Goal: Task Accomplishment & Management: Complete application form

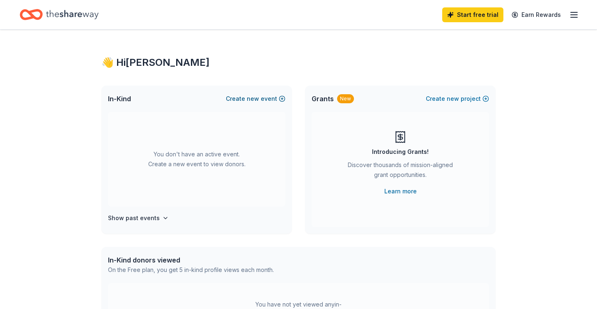
click at [251, 102] on span "new" at bounding box center [253, 99] width 12 height 10
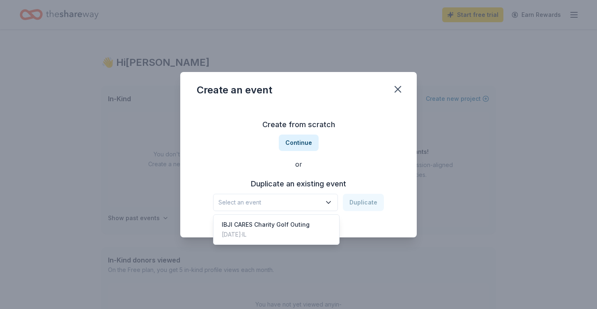
click at [302, 203] on span "Select an event" at bounding box center [270, 202] width 103 height 10
click at [304, 140] on div "Create from scratch Continue or Duplicate an existing event Select an event Dup…" at bounding box center [299, 164] width 204 height 119
click at [304, 140] on button "Continue" at bounding box center [299, 142] width 40 height 16
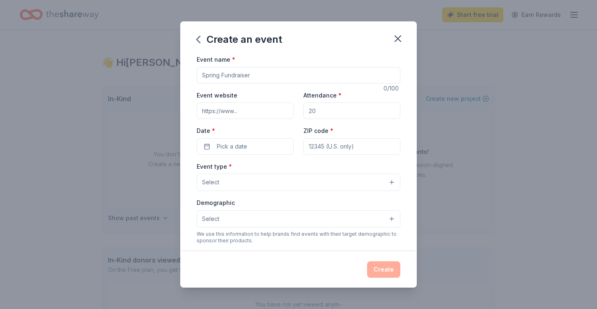
click at [254, 78] on input "Event name *" at bounding box center [299, 75] width 204 height 16
type input "IBJI CARES Gala"
click at [254, 111] on input "Event website" at bounding box center [245, 110] width 97 height 16
paste input "https://ibjicares.org/"
type input "https://ibjicares.org"
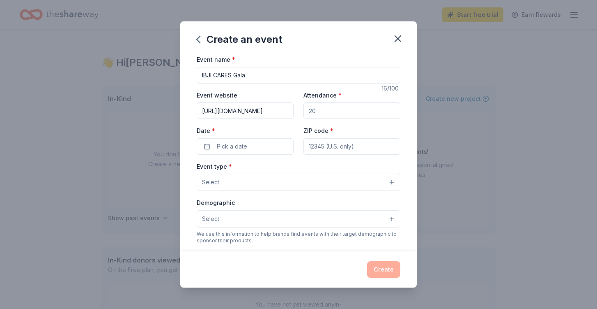
click at [324, 111] on input "Attendance *" at bounding box center [352, 110] width 97 height 16
type input "275"
click at [252, 144] on button "Pick a date" at bounding box center [245, 146] width 97 height 16
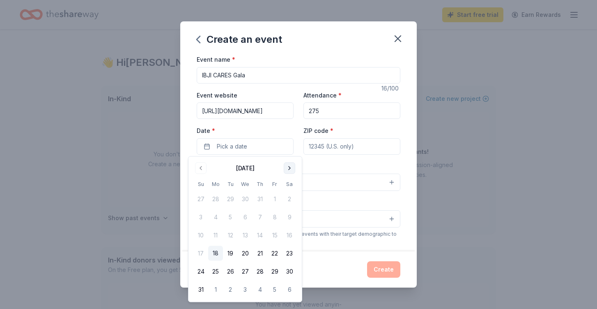
click at [290, 168] on button "Go to next month" at bounding box center [290, 168] width 12 height 12
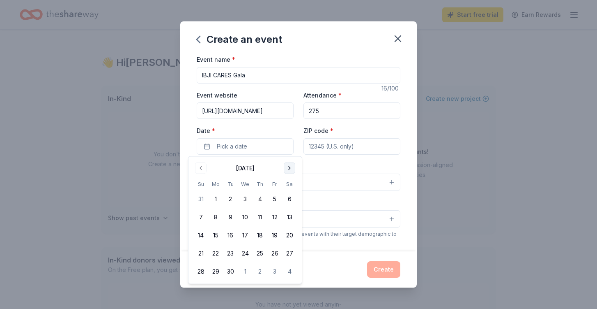
click at [290, 168] on button "Go to next month" at bounding box center [290, 168] width 12 height 12
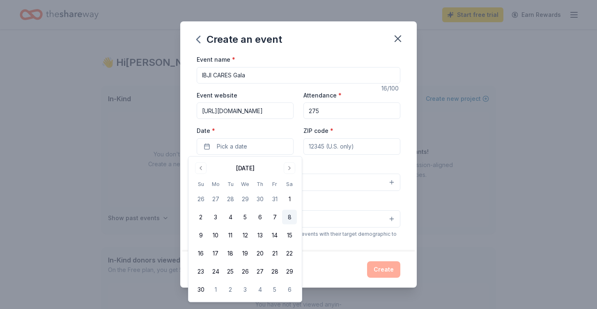
click at [290, 217] on button "8" at bounding box center [289, 217] width 15 height 15
click at [360, 147] on input "ZIP code *" at bounding box center [352, 146] width 97 height 16
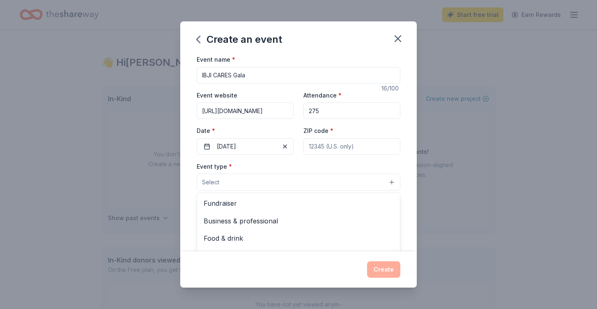
click at [274, 184] on button "Select" at bounding box center [299, 181] width 204 height 17
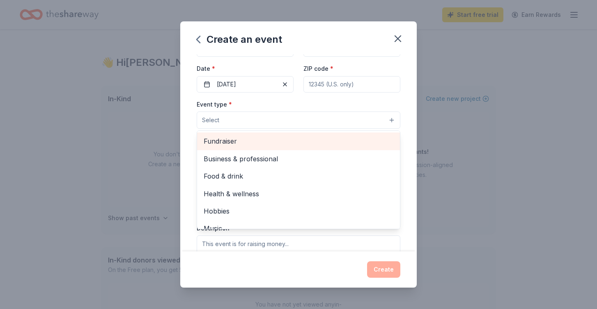
click at [254, 141] on span "Fundraiser" at bounding box center [299, 141] width 190 height 11
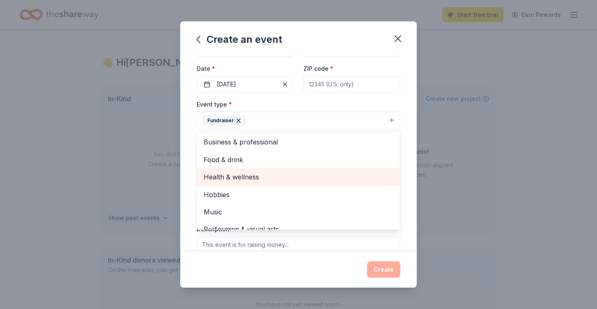
click at [236, 179] on span "Health & wellness" at bounding box center [299, 176] width 190 height 11
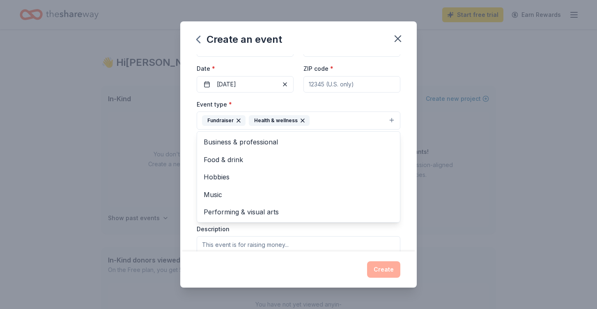
click at [182, 189] on div "Event name * IBJI CARES Gala 16 /100 Event website https://ibjicares.org Attend…" at bounding box center [298, 152] width 237 height 197
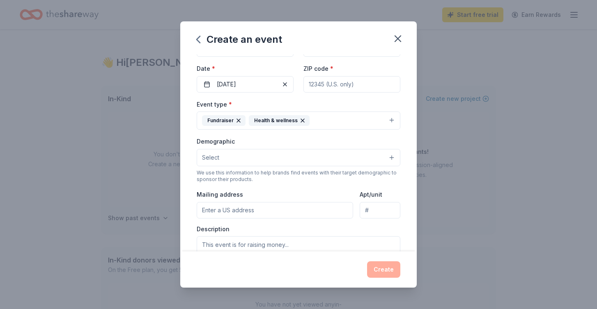
click at [288, 159] on button "Select" at bounding box center [299, 157] width 204 height 17
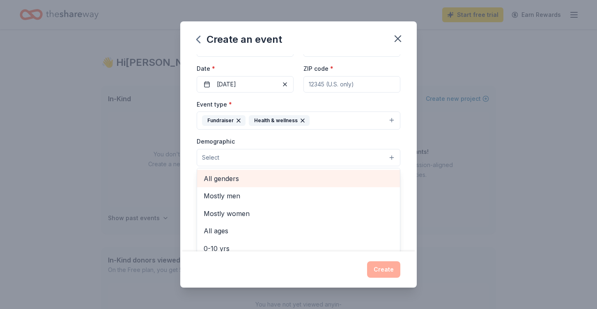
click at [266, 183] on span "All genders" at bounding box center [299, 178] width 190 height 11
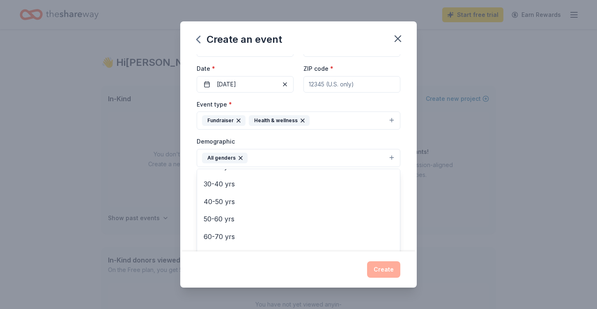
scroll to position [114, 0]
click at [470, 177] on div "Create an event Event name * IBJI CARES Gala 16 /100 Event website https://ibji…" at bounding box center [298, 154] width 597 height 309
click at [274, 152] on button "All genders" at bounding box center [299, 158] width 204 height 18
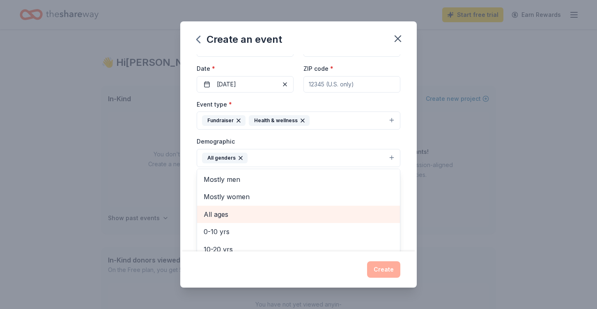
click at [239, 211] on span "All ages" at bounding box center [299, 214] width 190 height 11
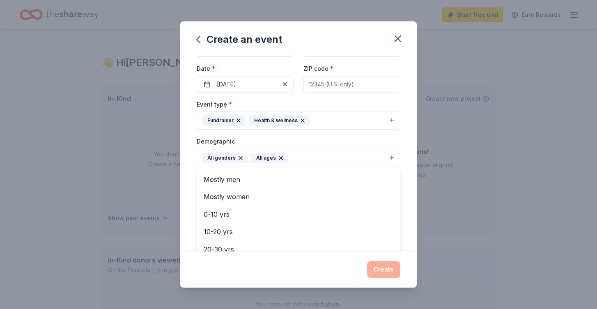
click at [147, 182] on div "Create an event Event name * IBJI CARES Gala 16 /100 Event website https://ibji…" at bounding box center [298, 154] width 597 height 309
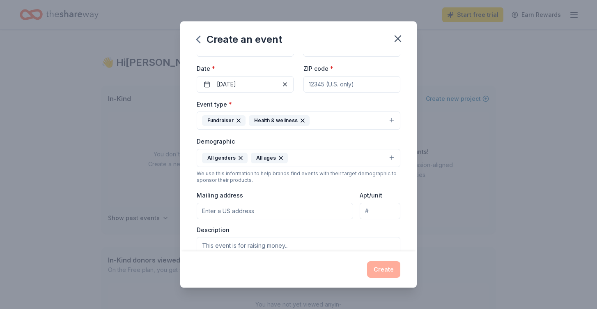
click at [268, 211] on input "Mailing address" at bounding box center [275, 211] width 157 height 16
type input "900 Rand Rd, Suite 300"
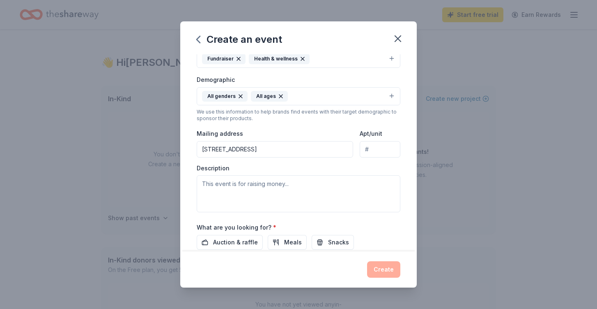
scroll to position [138, 0]
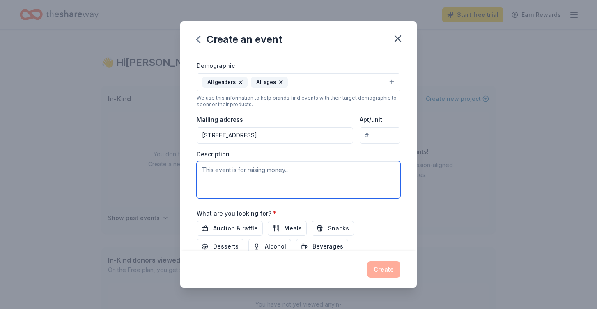
click at [284, 172] on textarea at bounding box center [299, 179] width 204 height 37
paste textarea "We hope the gala will be our largest fundraising event in the history of IBJI C…"
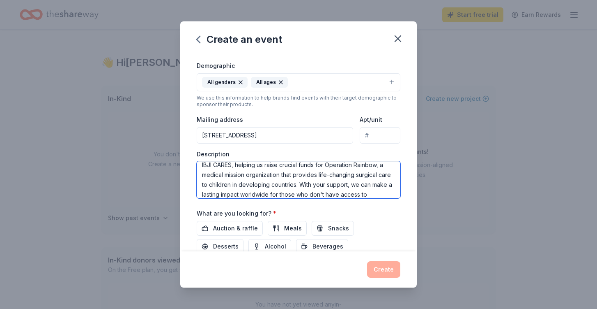
scroll to position [0, 0]
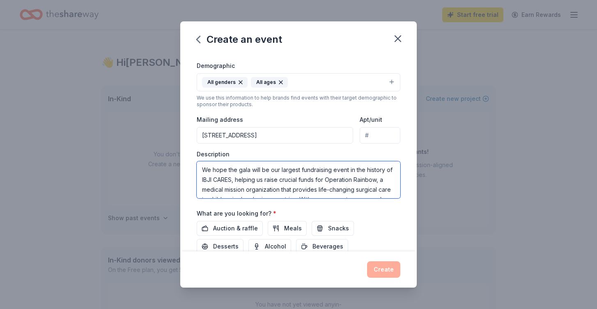
click at [249, 167] on textarea "We hope the gala will be our largest fundraising event in the history of IBJI C…" at bounding box center [299, 179] width 204 height 37
click at [309, 168] on textarea "We hope the gala on 11/8/2025 will be our largest fundraising event in the hist…" at bounding box center [299, 179] width 204 height 37
click at [260, 168] on textarea "We hope the gala on 11/8/2025 will be our largest fundraising event in the hist…" at bounding box center [299, 179] width 204 height 37
click at [311, 170] on textarea "We hope the gala on Saturday 11/8/2025 will be our largest fundraising event in…" at bounding box center [299, 179] width 204 height 37
click at [361, 171] on textarea "We hope the gala on Saturday, November 8th will be our largest fundraising even…" at bounding box center [299, 179] width 204 height 37
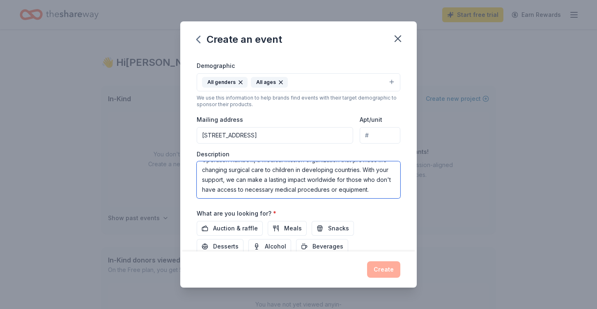
scroll to position [49, 0]
click at [343, 178] on textarea "We hope the gala on Saturday, November 8th will be our largest fundraising even…" at bounding box center [299, 179] width 204 height 37
type textarea "We hope the gala on Saturday, November 8th will be our largest fundraising even…"
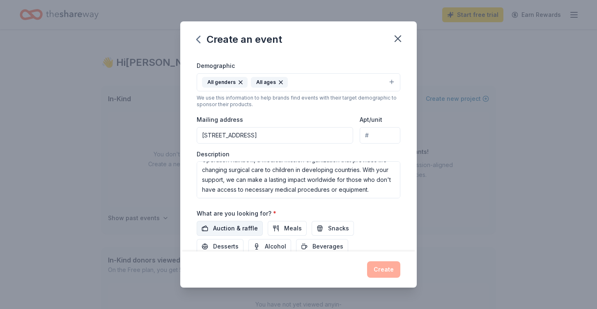
click at [234, 230] on span "Auction & raffle" at bounding box center [235, 228] width 45 height 10
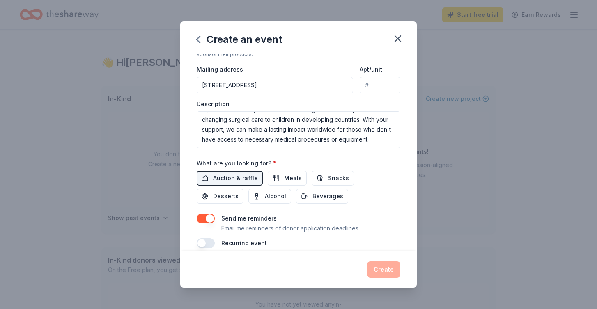
scroll to position [197, 0]
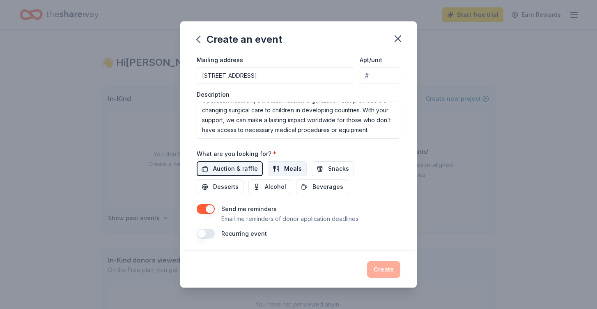
click at [293, 169] on span "Meals" at bounding box center [293, 169] width 18 height 10
click at [281, 164] on button "Meals" at bounding box center [287, 168] width 39 height 15
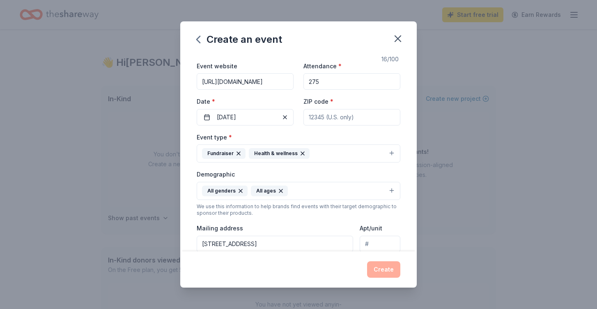
scroll to position [0, 0]
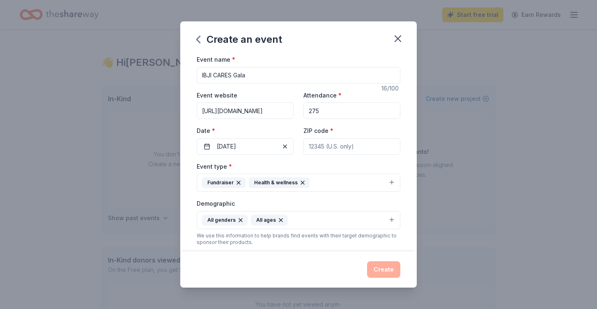
click at [348, 162] on div "Event type * Fundraiser Health & wellness" at bounding box center [299, 176] width 204 height 31
click at [348, 150] on input "ZIP code *" at bounding box center [352, 146] width 97 height 16
type input "60016"
click at [409, 127] on div "Event name * IBJI CARES Gala 16 /100 Event website https://ibjicares.org Attend…" at bounding box center [298, 152] width 237 height 197
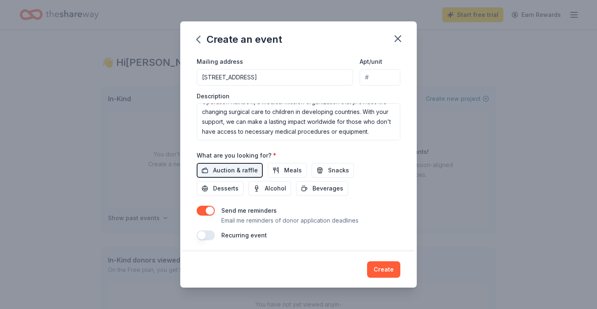
scroll to position [197, 0]
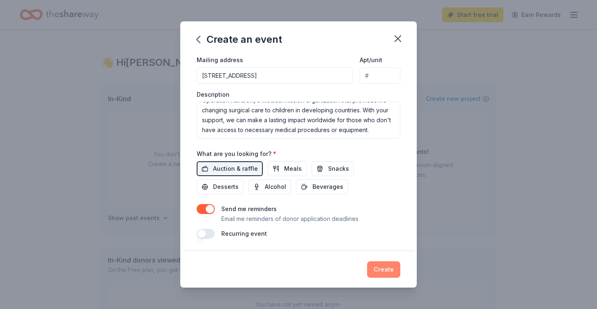
click at [381, 268] on button "Create" at bounding box center [383, 269] width 33 height 16
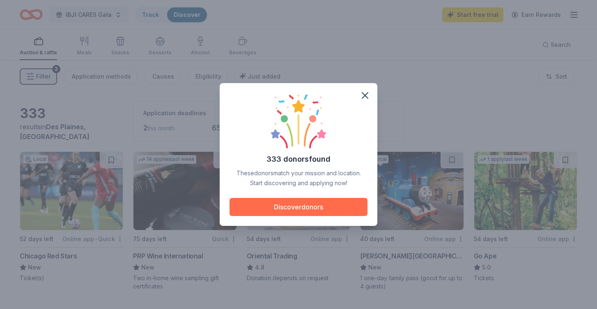
click at [314, 205] on button "Discover donors" at bounding box center [299, 207] width 138 height 18
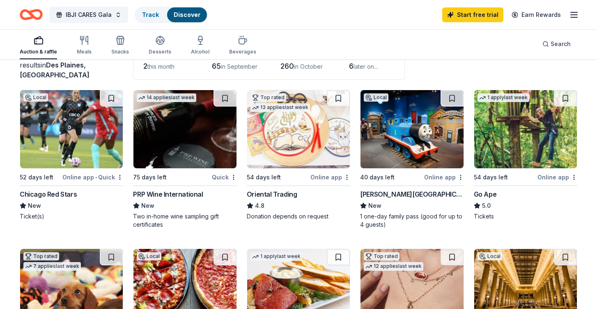
scroll to position [65, 0]
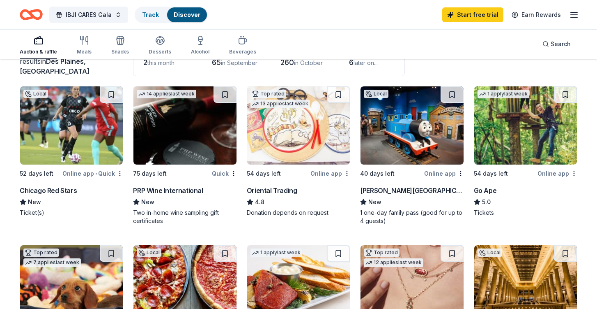
click at [414, 141] on img at bounding box center [412, 125] width 103 height 78
click at [453, 92] on button at bounding box center [452, 94] width 23 height 16
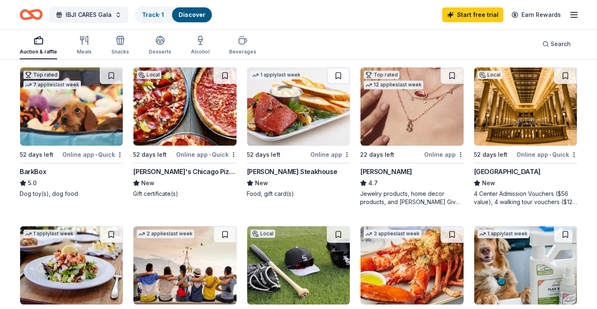
scroll to position [244, 0]
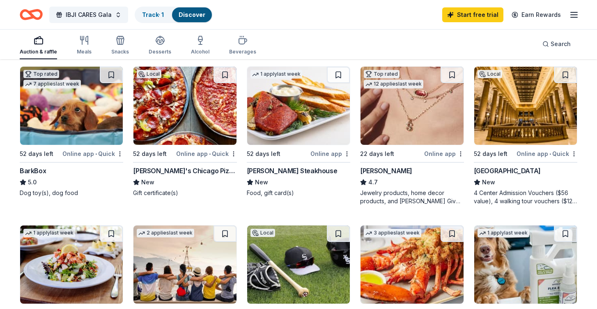
click at [66, 106] on img at bounding box center [71, 106] width 103 height 78
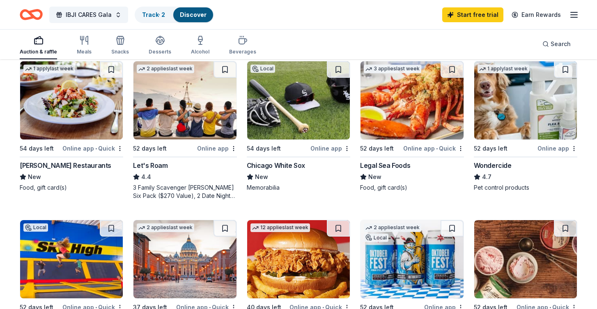
scroll to position [392, 0]
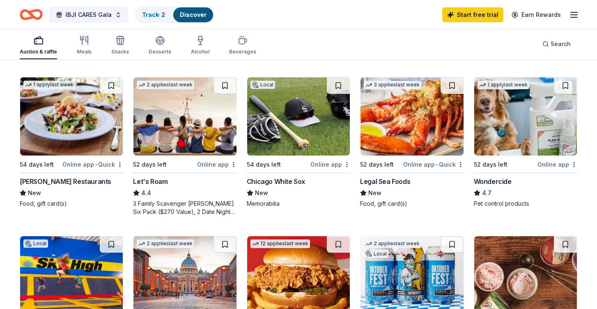
click at [298, 121] on img at bounding box center [298, 116] width 103 height 78
click at [159, 14] on link "Track · 3" at bounding box center [153, 14] width 23 height 7
click at [142, 15] on link "Track · 3" at bounding box center [153, 14] width 23 height 7
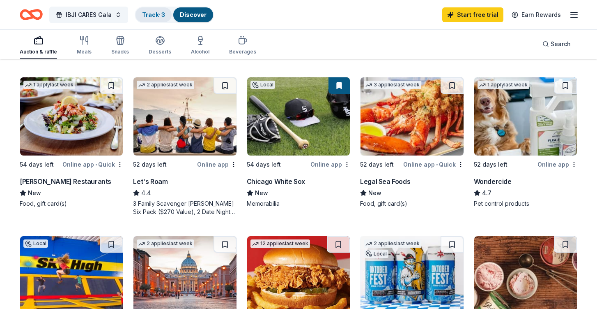
click at [142, 15] on link "Track · 3" at bounding box center [153, 14] width 23 height 7
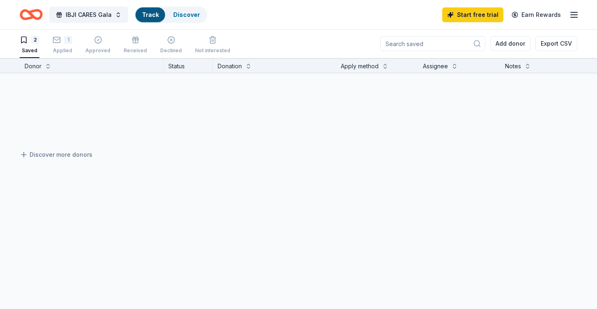
scroll to position [0, 0]
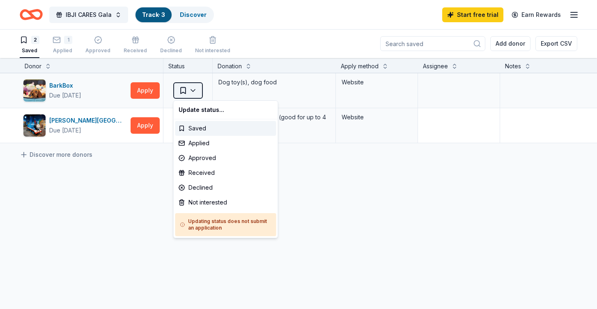
click at [191, 92] on html "IBJI CARES Gala Track · 3 Discover Start free trial Earn Rewards 2 Saved 1 Appl…" at bounding box center [298, 154] width 597 height 309
click at [198, 143] on div "Applied" at bounding box center [225, 143] width 101 height 15
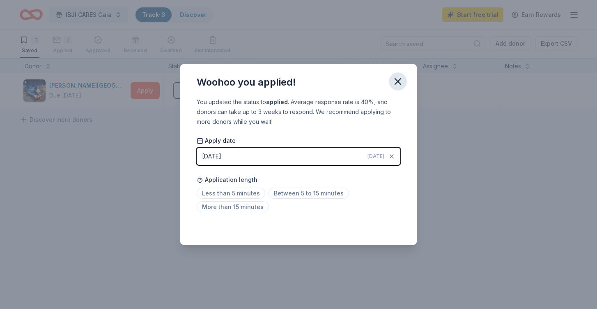
click at [397, 84] on icon "button" at bounding box center [398, 82] width 12 height 12
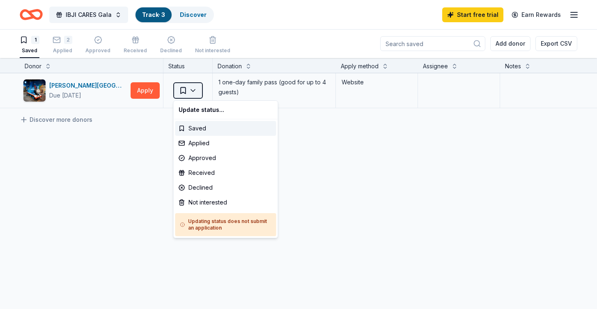
click at [191, 92] on html "IBJI CARES Gala Track · 3 Discover Start free trial Earn Rewards 1 Saved 2 Appl…" at bounding box center [298, 154] width 597 height 309
click at [198, 144] on div "Applied" at bounding box center [225, 143] width 101 height 15
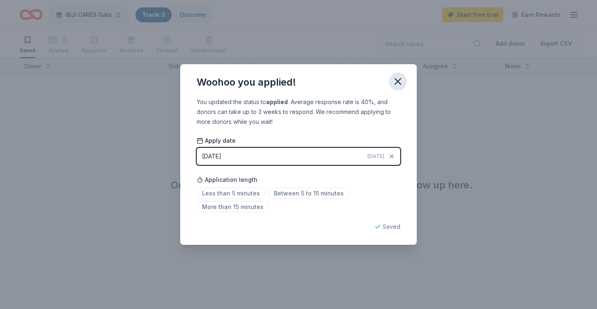
click at [401, 82] on icon "button" at bounding box center [398, 82] width 12 height 12
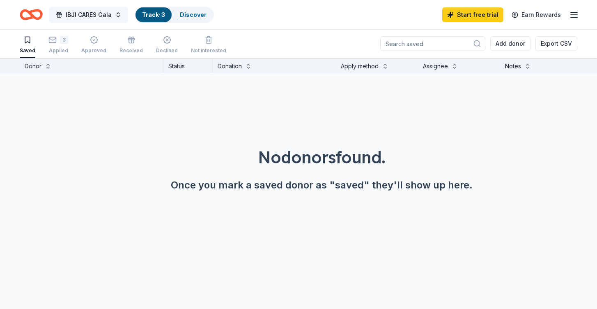
click at [99, 16] on span "IBJI CARES Gala" at bounding box center [89, 15] width 46 height 10
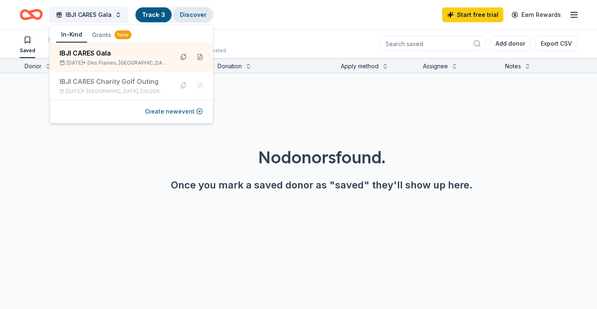
click at [202, 12] on link "Discover" at bounding box center [193, 14] width 27 height 7
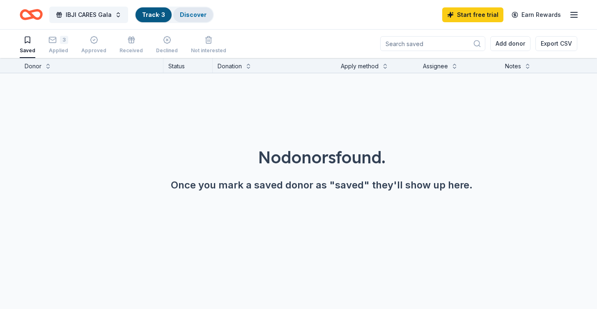
click at [202, 12] on link "Discover" at bounding box center [193, 14] width 27 height 7
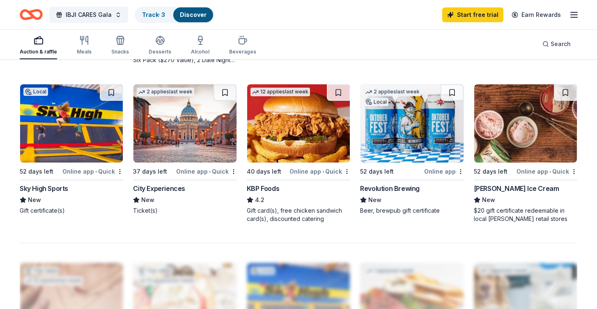
scroll to position [546, 0]
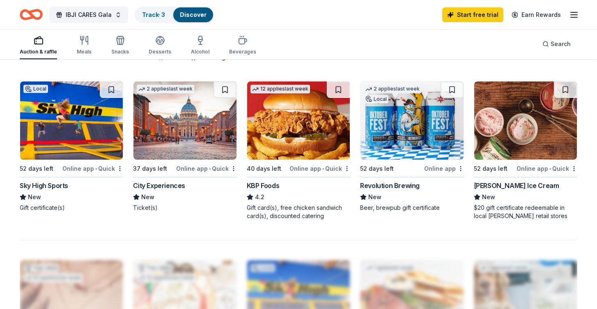
click at [173, 143] on img at bounding box center [185, 120] width 103 height 78
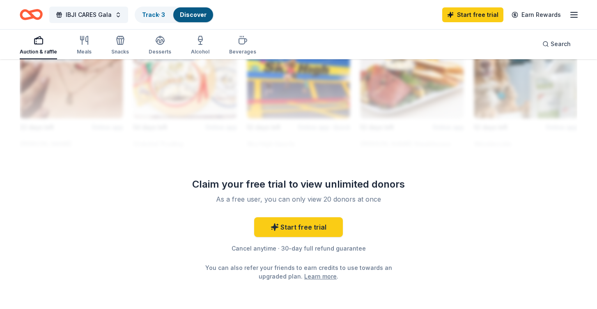
scroll to position [777, 0]
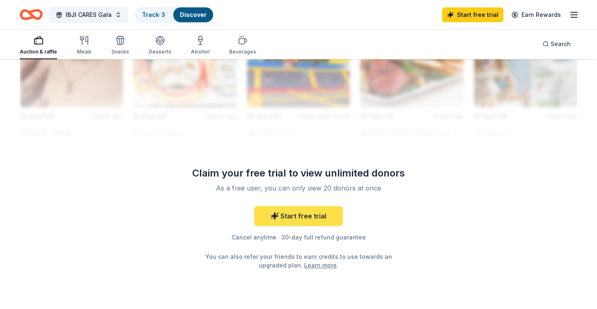
click at [278, 215] on icon at bounding box center [275, 215] width 7 height 7
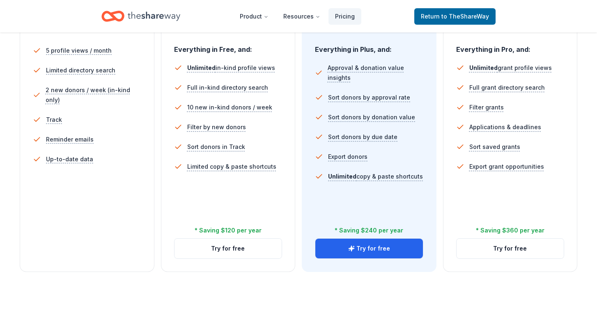
scroll to position [243, 0]
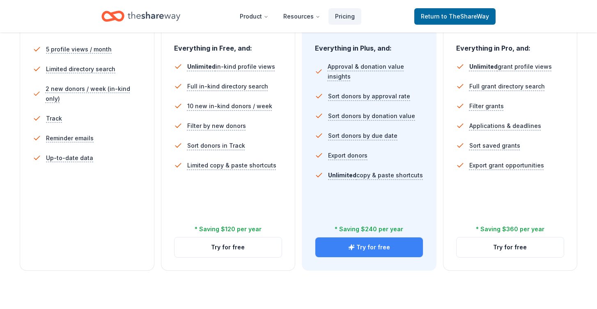
click at [366, 249] on button "Try for free" at bounding box center [370, 247] width 108 height 20
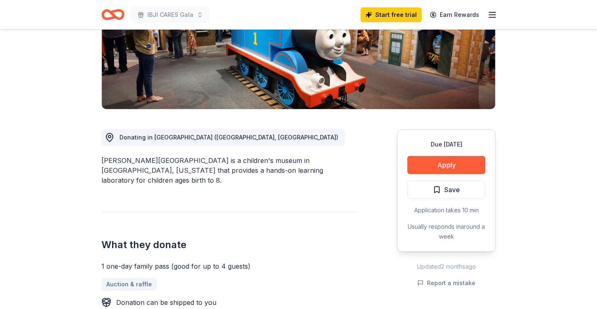
scroll to position [150, 0]
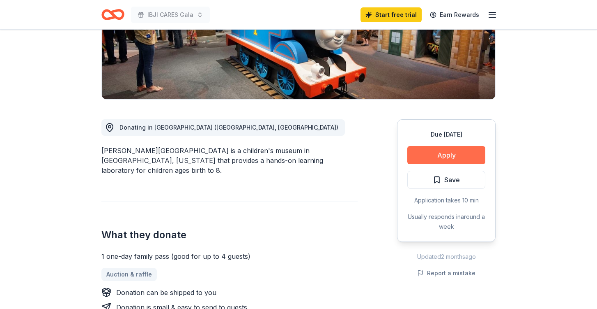
click at [432, 154] on button "Apply" at bounding box center [447, 155] width 78 height 18
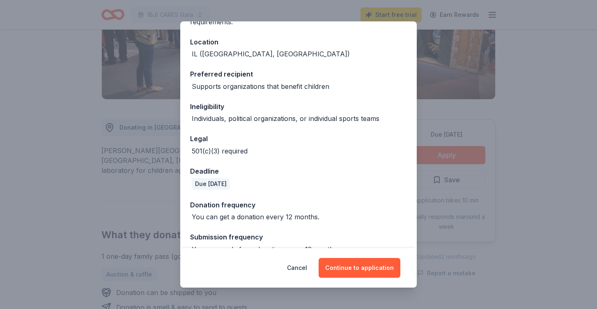
scroll to position [99, 0]
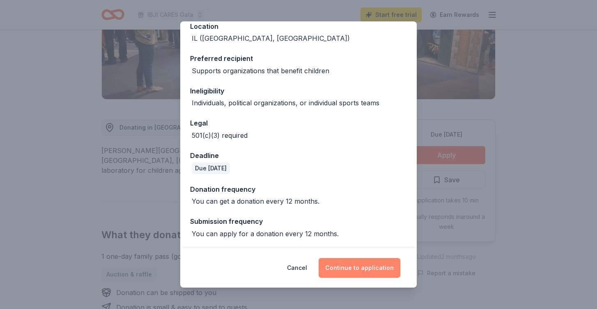
click at [364, 272] on button "Continue to application" at bounding box center [360, 268] width 82 height 20
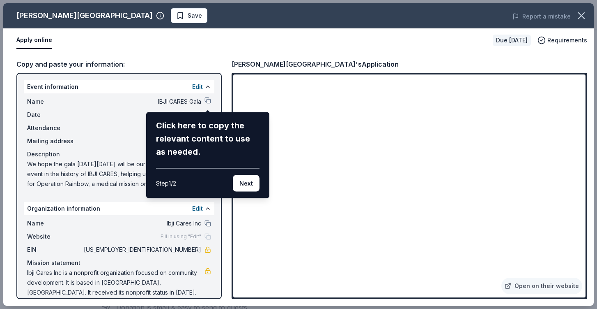
click at [248, 184] on button "Next" at bounding box center [246, 183] width 27 height 16
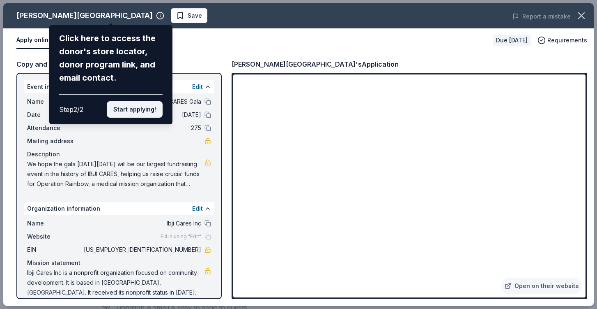
click at [134, 106] on button "Start applying!" at bounding box center [135, 109] width 56 height 16
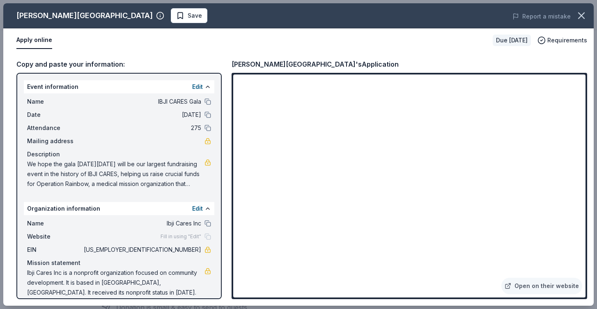
scroll to position [9, 0]
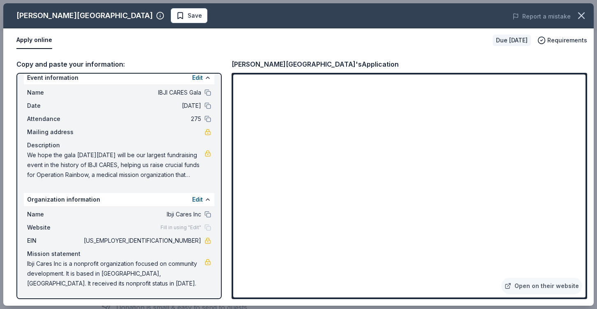
drag, startPoint x: 168, startPoint y: 240, endPoint x: 203, endPoint y: 242, distance: 35.0
click at [203, 242] on div "EIN 82-2141485" at bounding box center [119, 240] width 184 height 10
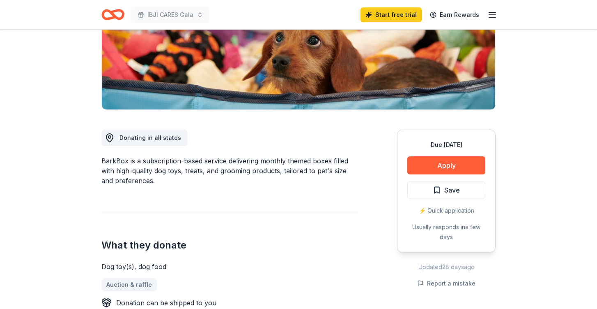
scroll to position [152, 0]
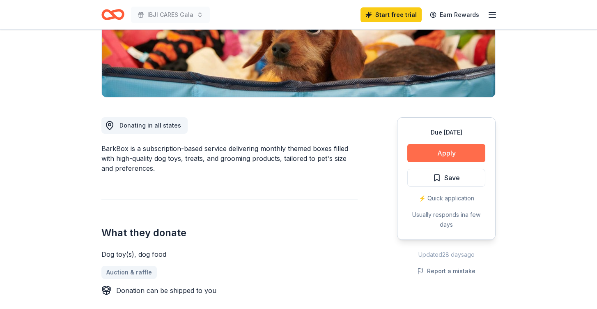
click at [427, 149] on button "Apply" at bounding box center [447, 153] width 78 height 18
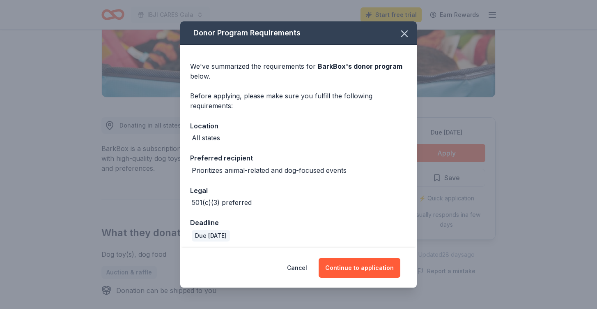
scroll to position [3, 0]
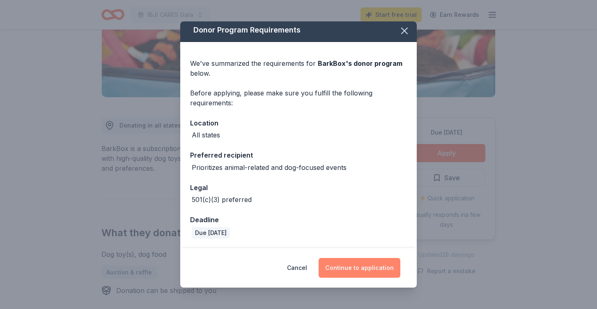
click at [346, 265] on button "Continue to application" at bounding box center [360, 268] width 82 height 20
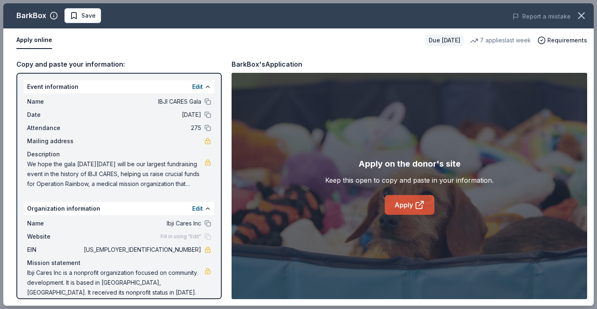
click at [411, 212] on link "Apply" at bounding box center [410, 205] width 50 height 20
click at [90, 15] on span "Save" at bounding box center [88, 16] width 14 height 10
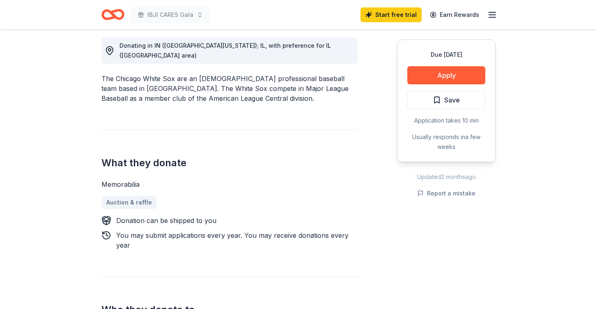
scroll to position [220, 0]
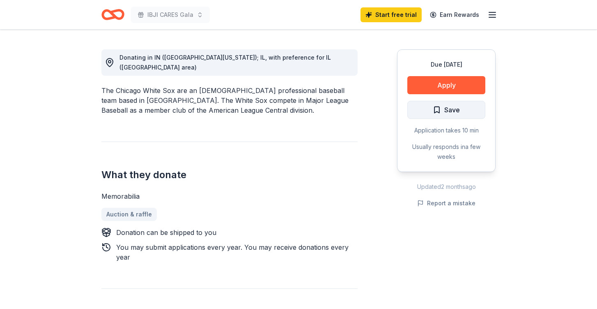
click at [446, 108] on span "Save" at bounding box center [453, 109] width 16 height 11
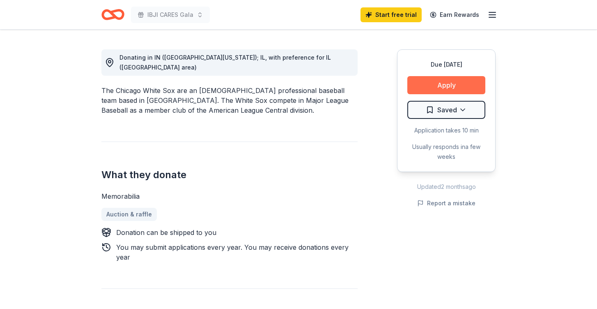
click at [451, 85] on button "Apply" at bounding box center [447, 85] width 78 height 18
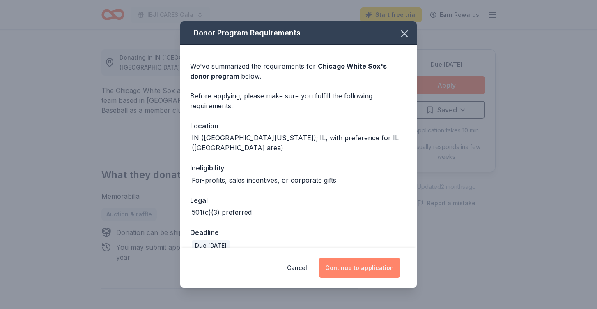
click at [352, 272] on button "Continue to application" at bounding box center [360, 268] width 82 height 20
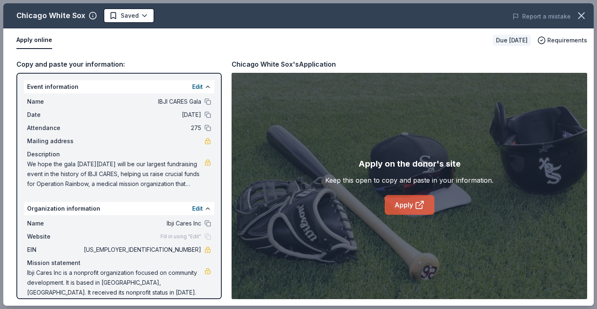
click at [404, 209] on link "Apply" at bounding box center [410, 205] width 50 height 20
click at [124, 17] on html "IBJI CARES Gala Start free trial Earn Rewards Due in 54 days Share Chicago Whit…" at bounding box center [298, 154] width 597 height 309
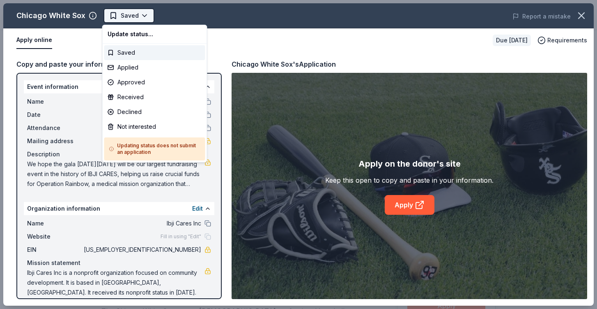
click at [124, 17] on html "IBJI CARES Gala Saved Apply Due in 54 days Share Chicago White Sox New approval…" at bounding box center [298, 154] width 597 height 309
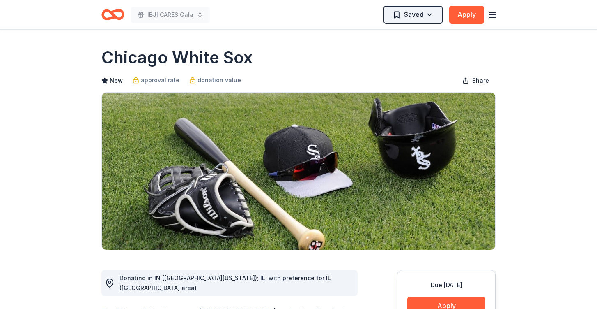
click at [416, 18] on html "IBJI CARES Gala Saved Apply Due in 54 days Share Chicago White Sox New approval…" at bounding box center [298, 154] width 597 height 309
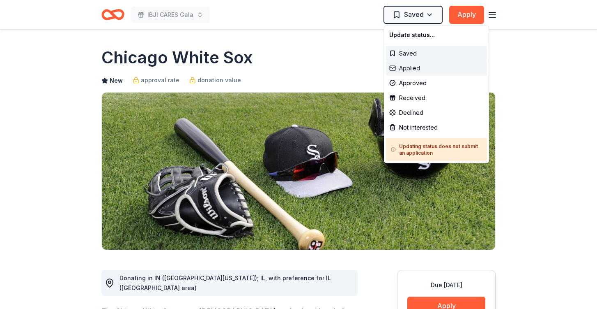
click at [419, 70] on div "Applied" at bounding box center [436, 68] width 101 height 15
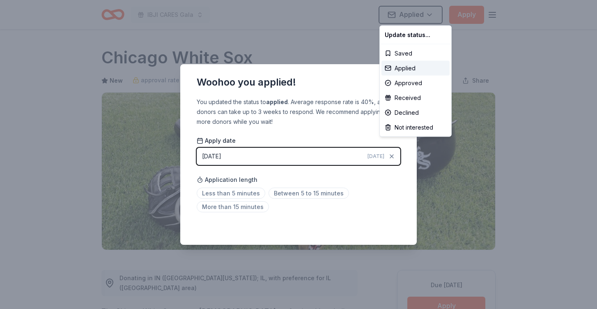
click at [363, 214] on html "IBJI CARES Gala Applied Apply Due in 54 days Share Chicago White Sox New approv…" at bounding box center [298, 154] width 597 height 309
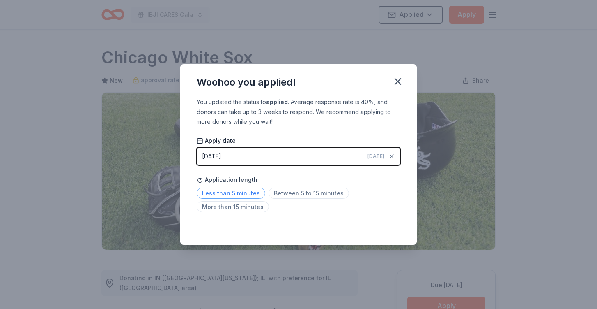
click at [242, 193] on span "Less than 5 minutes" at bounding box center [231, 192] width 69 height 11
click at [397, 84] on icon "button" at bounding box center [398, 82] width 12 height 12
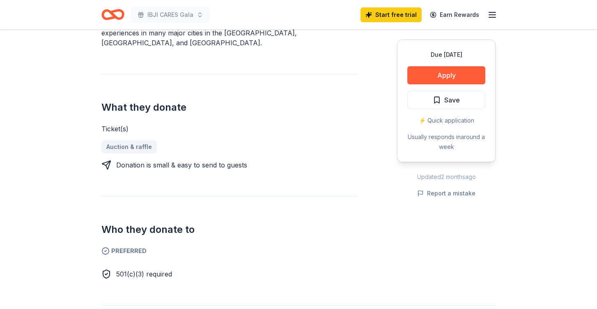
scroll to position [276, 0]
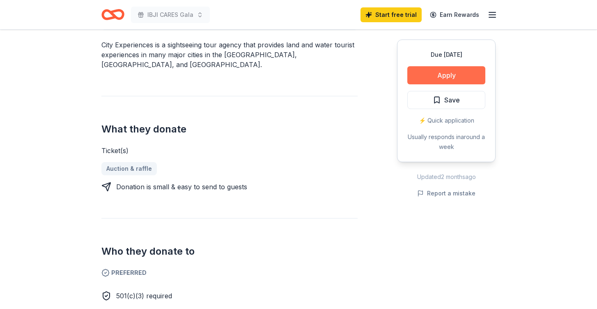
click at [458, 78] on button "Apply" at bounding box center [447, 75] width 78 height 18
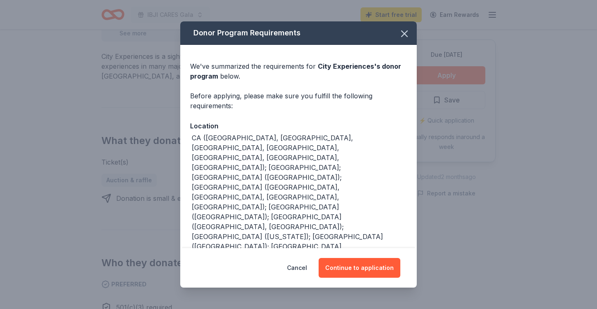
scroll to position [281, 0]
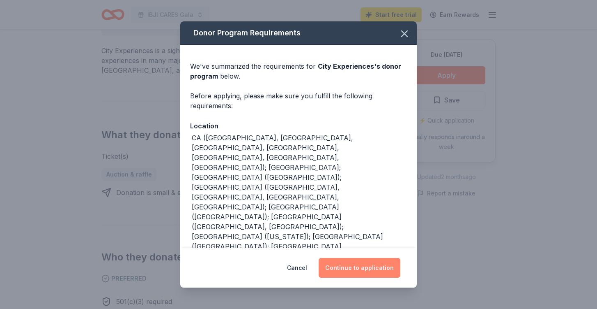
click at [355, 269] on button "Continue to application" at bounding box center [360, 268] width 82 height 20
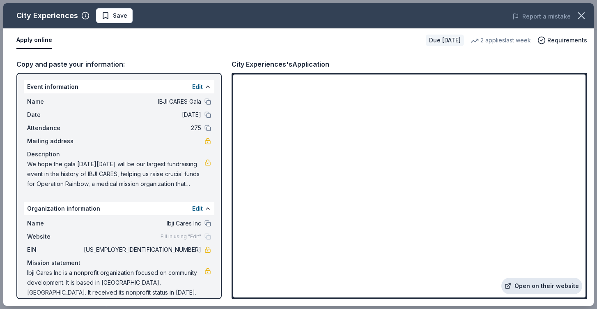
click at [535, 286] on link "Open on their website" at bounding box center [542, 285] width 81 height 16
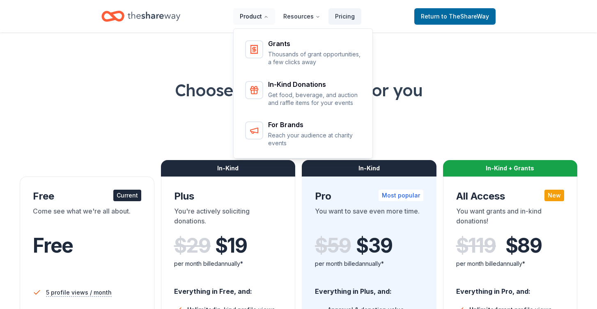
click at [262, 15] on button "Product" at bounding box center [254, 16] width 42 height 16
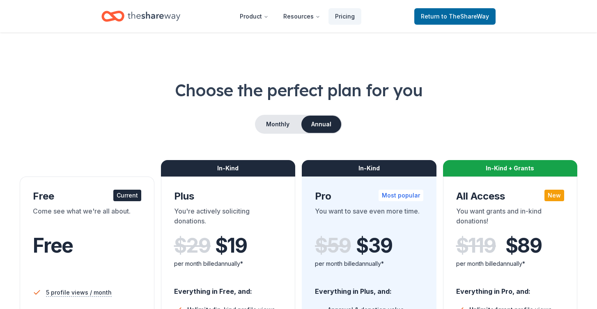
click at [148, 18] on icon "Home" at bounding box center [154, 16] width 53 height 17
click at [471, 17] on span "to TheShareWay" at bounding box center [466, 16] width 48 height 7
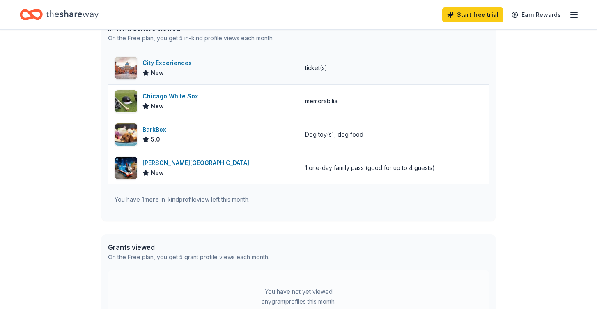
scroll to position [243, 0]
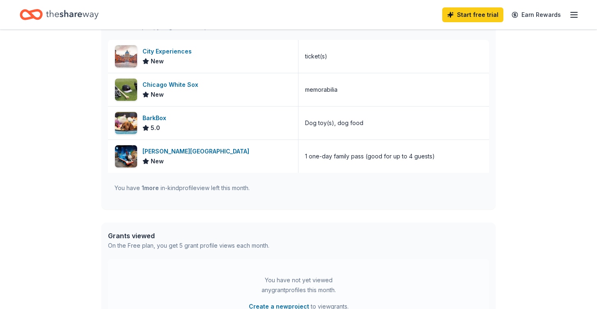
click at [206, 187] on div "You have 1 more in-kind profile view left this month." at bounding box center [182, 188] width 135 height 10
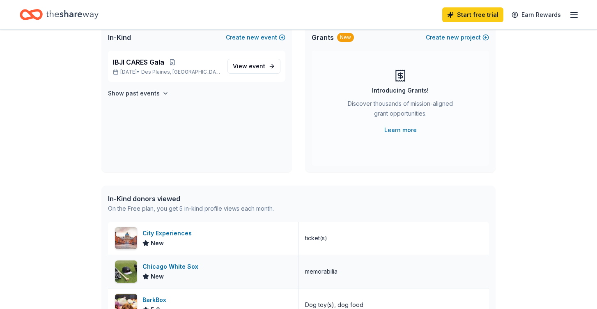
scroll to position [0, 0]
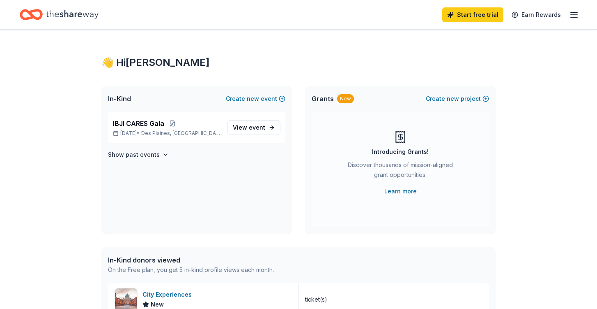
click at [576, 16] on icon "button" at bounding box center [575, 15] width 10 height 10
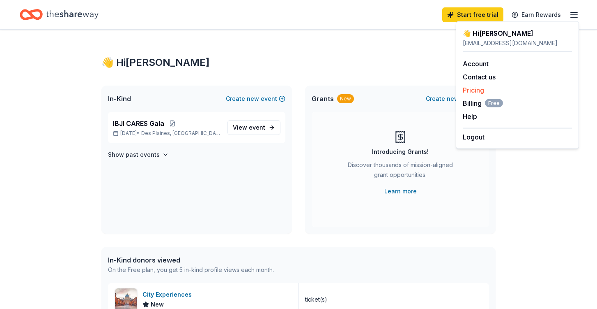
click at [471, 88] on link "Pricing" at bounding box center [473, 90] width 21 height 8
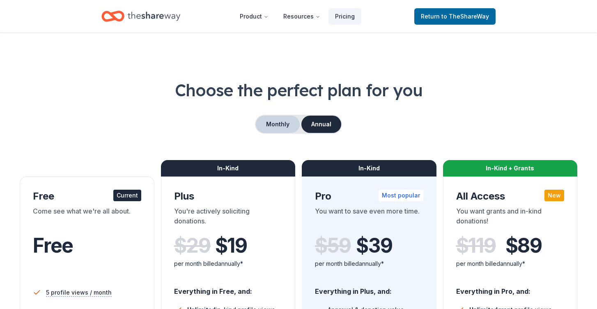
click at [270, 117] on button "Monthly" at bounding box center [278, 123] width 44 height 17
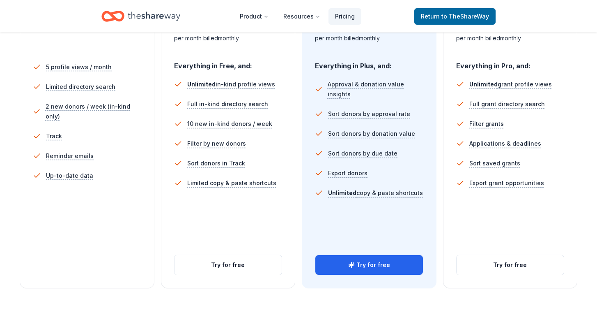
scroll to position [226, 0]
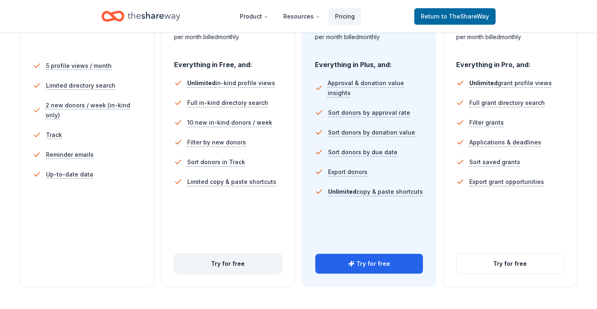
click at [221, 263] on button "Try for free" at bounding box center [229, 264] width 108 height 20
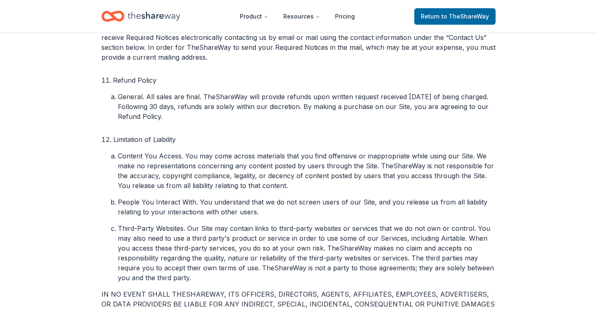
scroll to position [1562, 0]
